Goal: Find specific page/section: Find specific page/section

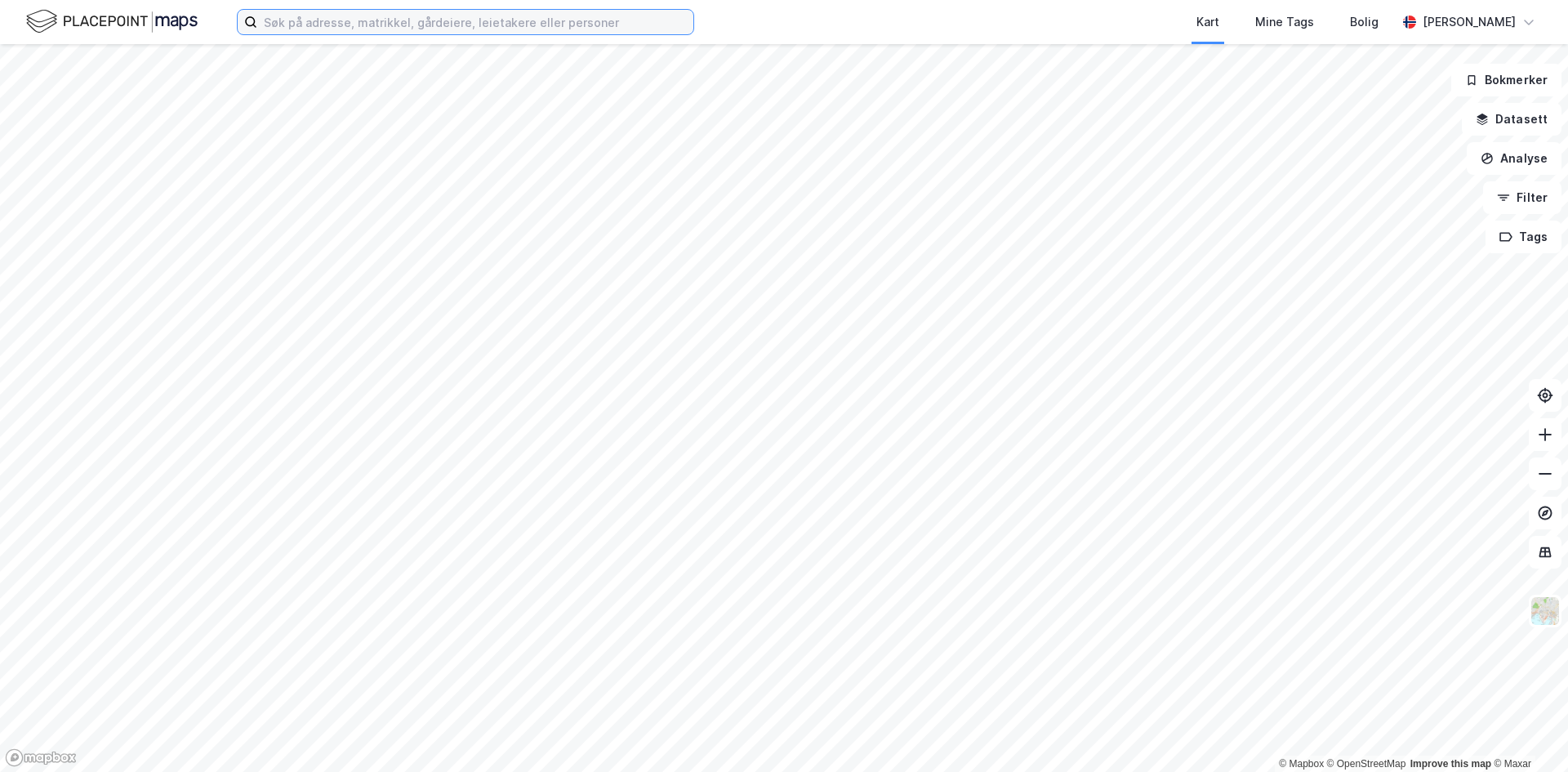
click at [431, 31] on input at bounding box center [476, 22] width 436 height 24
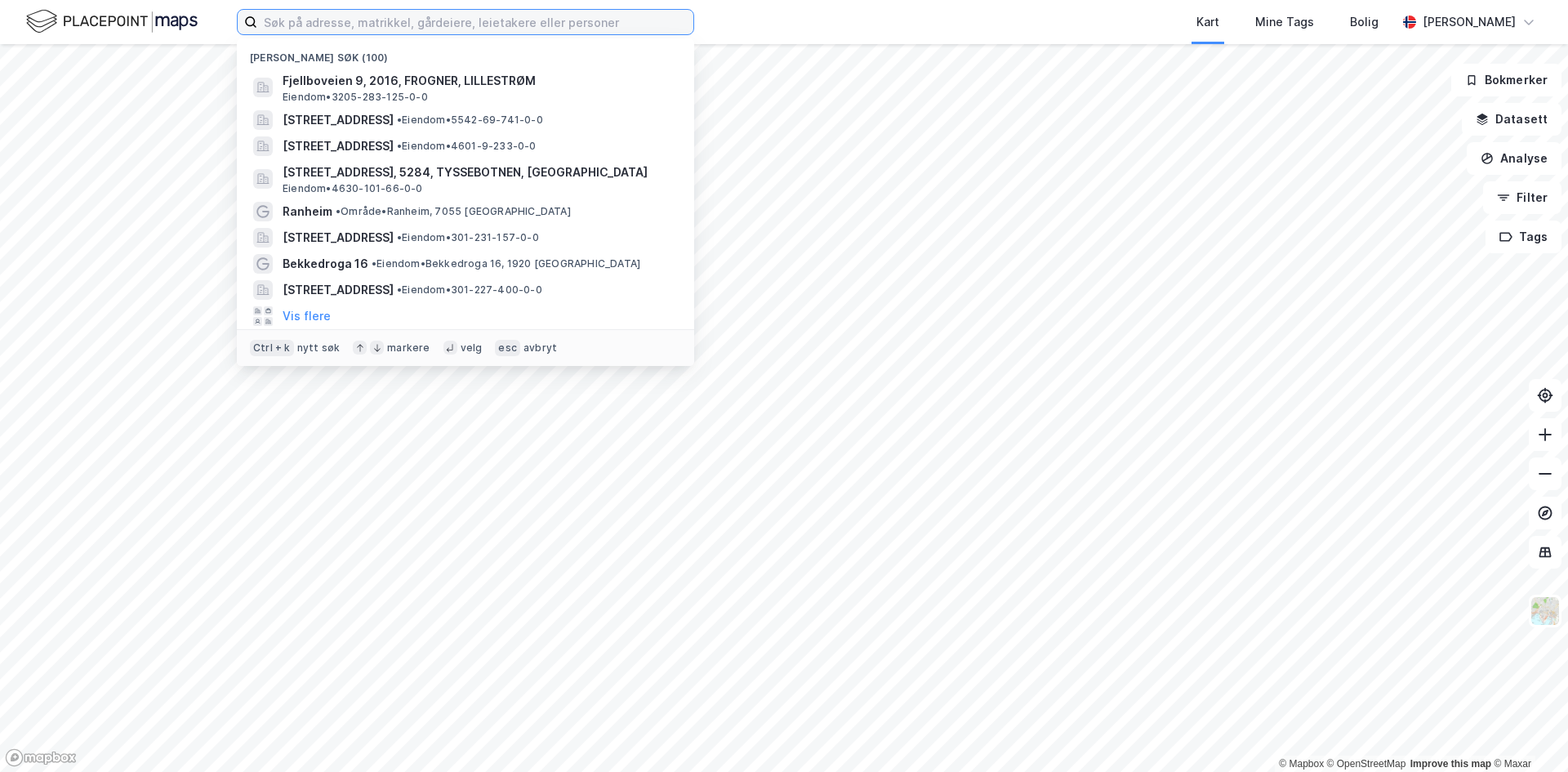
paste input "[STREET_ADDRESS]"
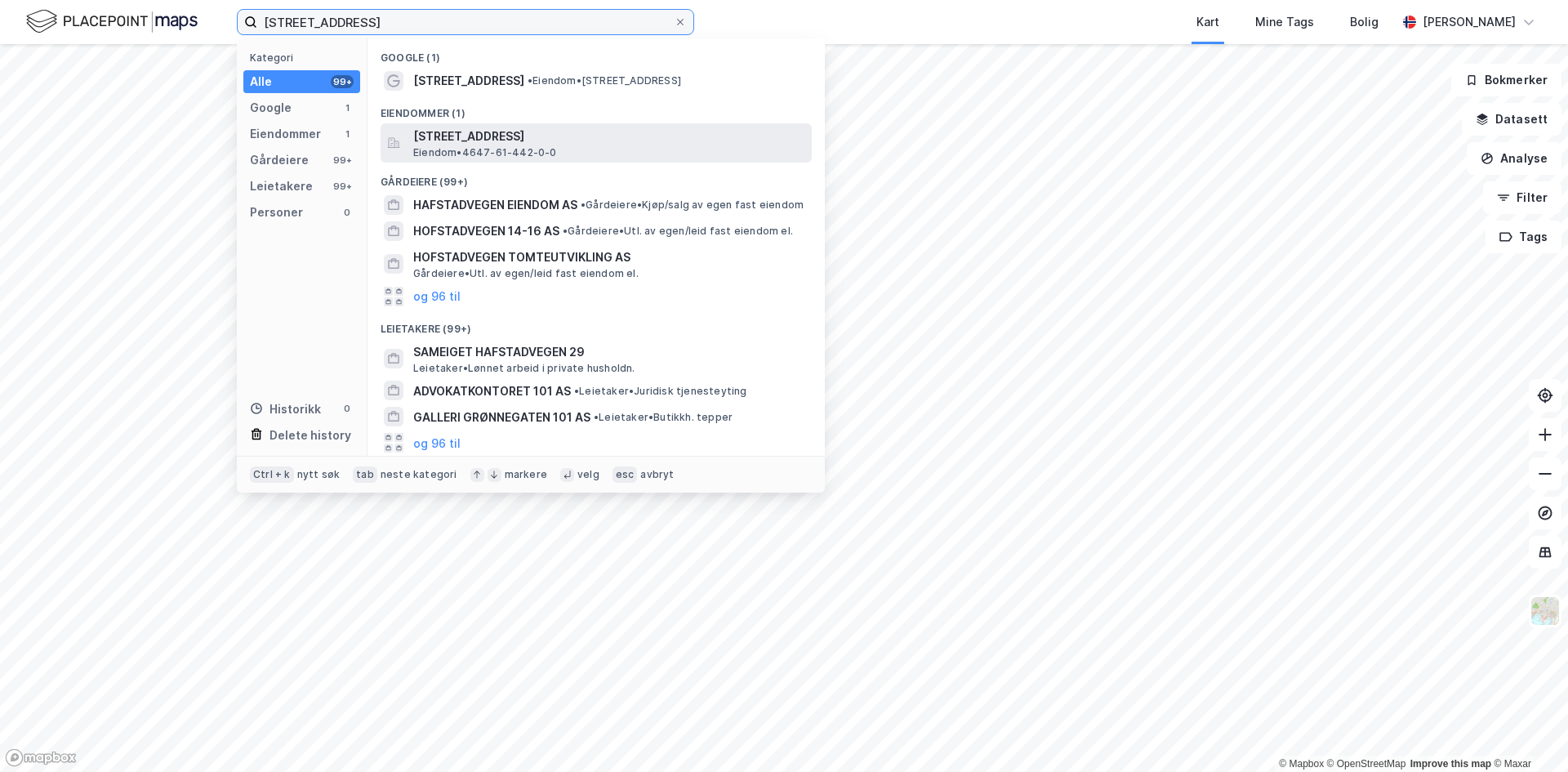
type input "[STREET_ADDRESS]"
click at [516, 144] on span "[STREET_ADDRESS]" at bounding box center [609, 136] width 392 height 19
